Goal: Transaction & Acquisition: Download file/media

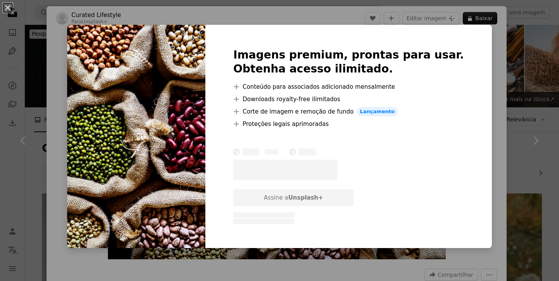
scroll to position [740, 0]
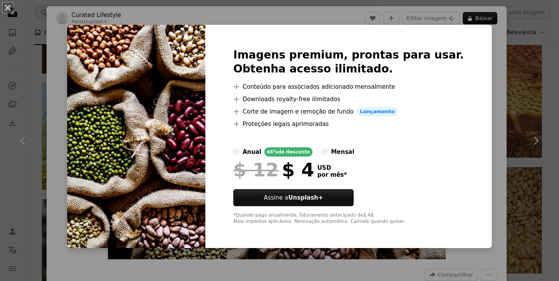
click at [534, 94] on div "An X shape Imagens premium, prontas para usar. Obtenha acesso ilimitado. A plus…" at bounding box center [279, 140] width 559 height 281
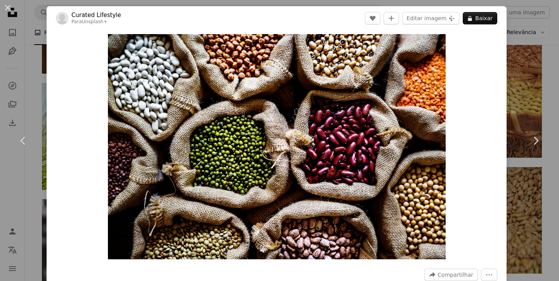
click at [531, 97] on div "An X shape Chevron left Chevron right Curated Lifestyle Para Unsplash+ A heart …" at bounding box center [279, 140] width 559 height 281
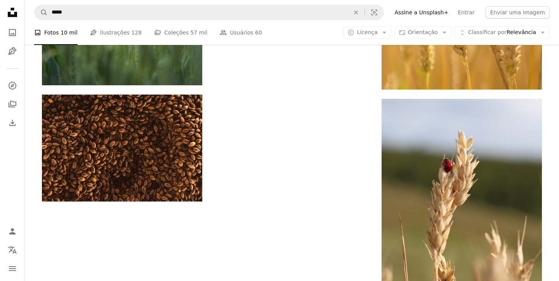
scroll to position [2408, 0]
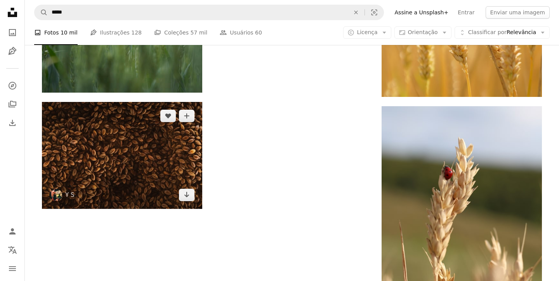
click at [95, 137] on img at bounding box center [122, 155] width 160 height 107
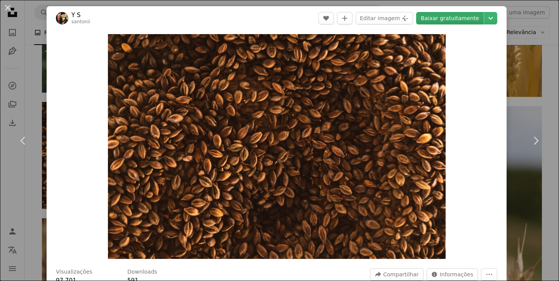
click at [465, 20] on link "Baixar gratuitamente" at bounding box center [450, 18] width 68 height 12
